Goal: Task Accomplishment & Management: Complete application form

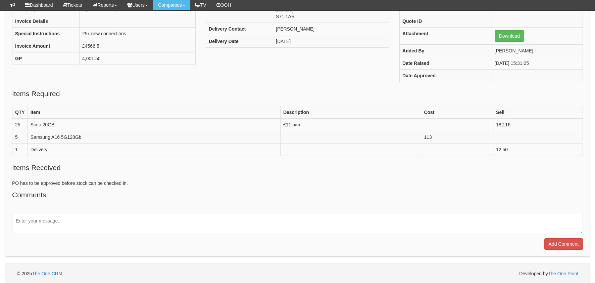
scroll to position [61, 0]
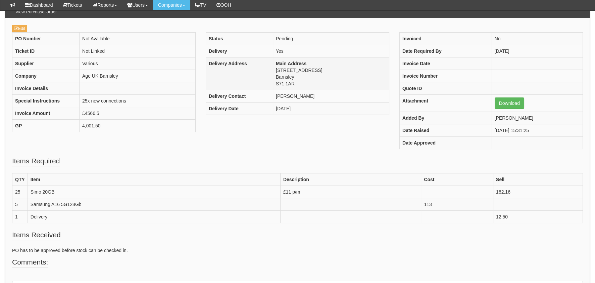
click at [291, 82] on td "Main Address 36a Queens Road Barnsley S71 1AR" at bounding box center [331, 73] width 116 height 33
copy tbody "S71 1AR"
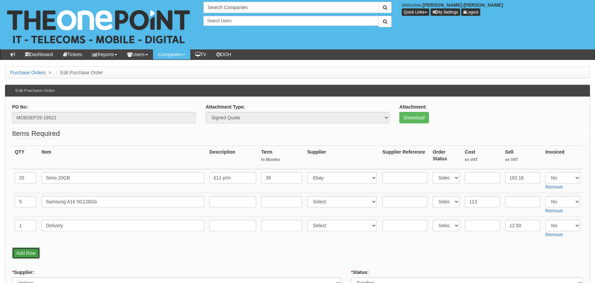
click at [32, 248] on link "Add Row" at bounding box center [26, 252] width 28 height 11
click at [27, 255] on td at bounding box center [25, 252] width 27 height 24
click at [27, 252] on input "text" at bounding box center [25, 248] width 21 height 11
type input "1"
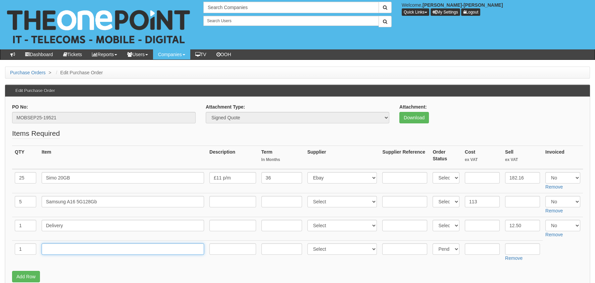
click at [95, 247] on input "text" at bounding box center [123, 248] width 163 height 11
type input "RM DELIVERY"
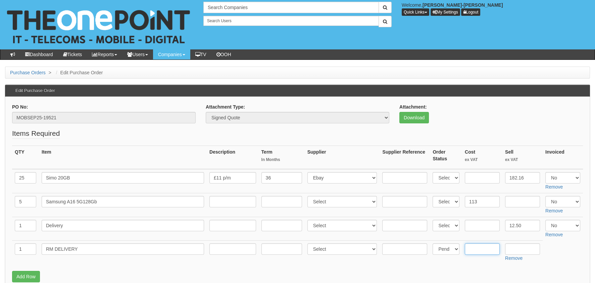
click at [483, 247] on input "text" at bounding box center [482, 248] width 35 height 11
click at [475, 248] on input "4.29" at bounding box center [482, 248] width 35 height 11
type input "4.59"
click at [505, 248] on td "Remove" at bounding box center [523, 252] width 40 height 24
click at [518, 252] on input "text" at bounding box center [522, 248] width 35 height 11
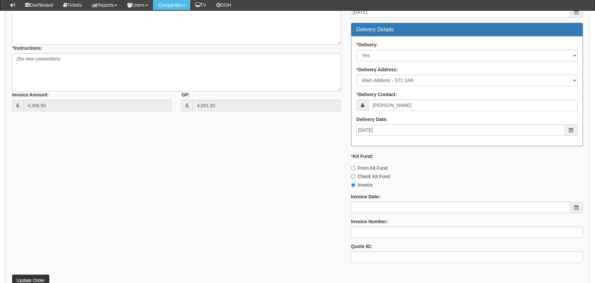
scroll to position [336, 0]
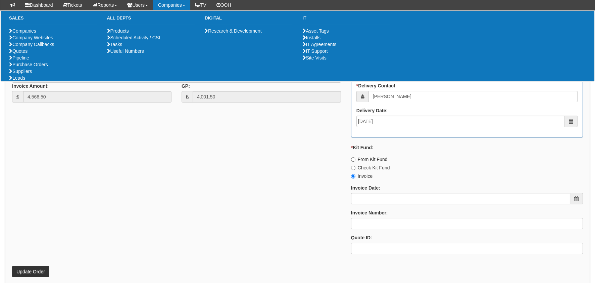
type input "5.99"
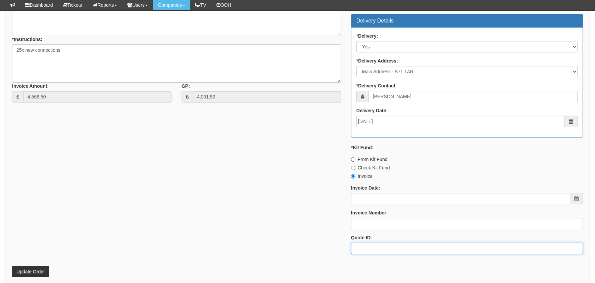
click at [50, 245] on div "* Supplier: Select 123 REG.co.uk 1Password 3 4Gon AA Jones Electric Ltd Abzorb …" at bounding box center [297, 99] width 581 height 319
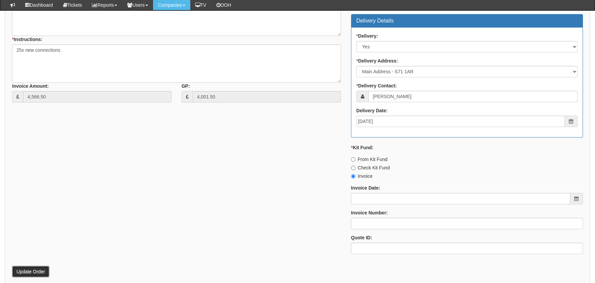
click at [32, 268] on button "Update Order" at bounding box center [30, 271] width 37 height 11
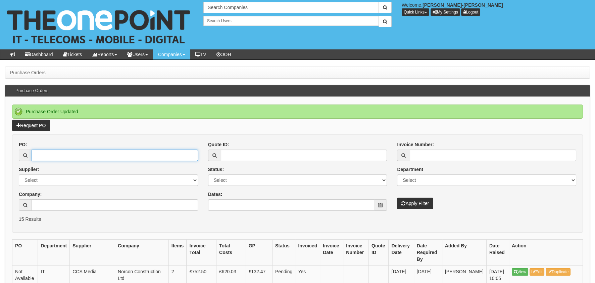
click at [76, 158] on input "PO:" at bounding box center [115, 154] width 167 height 11
paste input "19521"
type input "19521"
click at [416, 198] on button "Apply Filter" at bounding box center [415, 202] width 36 height 11
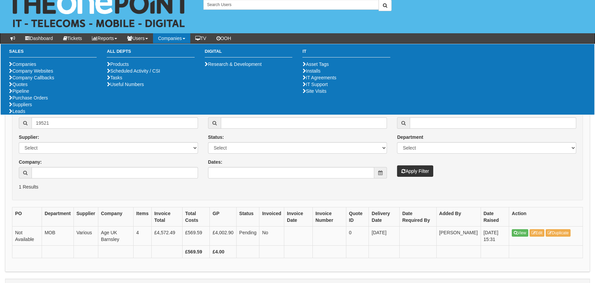
scroll to position [31, 0]
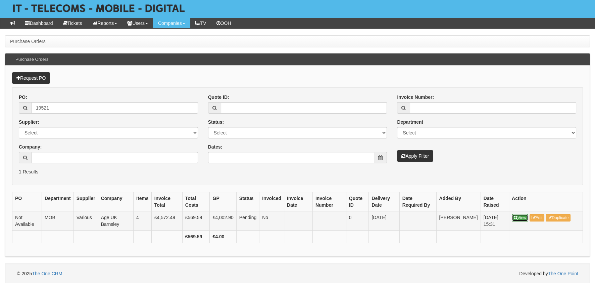
click at [519, 217] on link "View" at bounding box center [520, 217] width 16 height 7
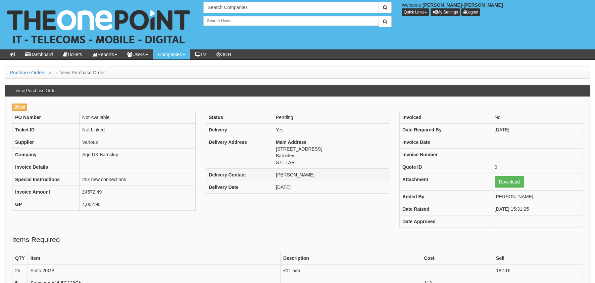
drag, startPoint x: 210, startPoint y: 209, endPoint x: 284, endPoint y: 177, distance: 81.0
click at [210, 209] on div "PO Number Not Available Ticket ID Not Linked Supplier Various Company Age UK Ba…" at bounding box center [297, 173] width 581 height 124
drag, startPoint x: 297, startPoint y: 162, endPoint x: 276, endPoint y: 162, distance: 21.2
click at [276, 162] on td "Main Address 36a Queens Road Barnsley S71 1AR" at bounding box center [331, 152] width 116 height 33
copy td "S71 1AR"
